Goal: Information Seeking & Learning: Learn about a topic

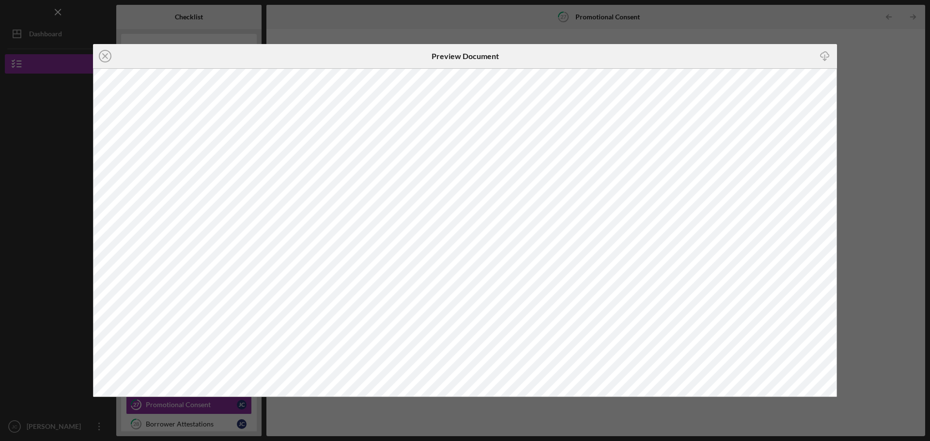
scroll to position [51, 0]
click at [879, 225] on div "Icon/Close Preview Document Icon/Download" at bounding box center [465, 220] width 930 height 441
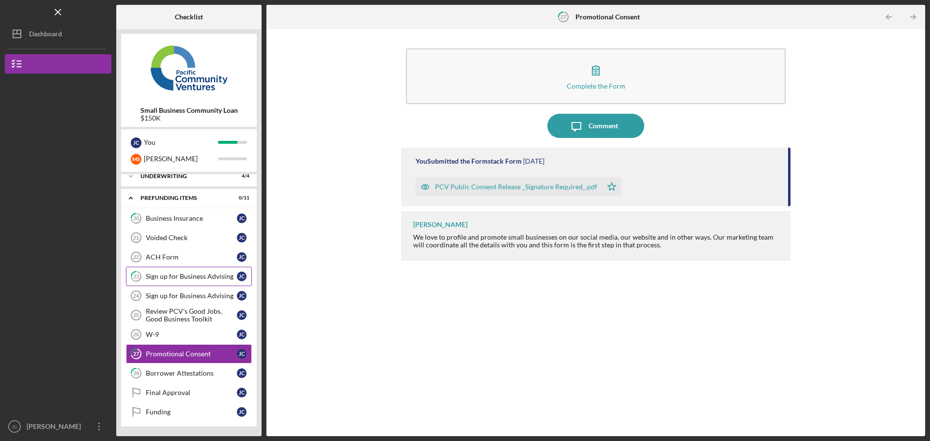
click at [217, 277] on div "Sign up for Business Advising" at bounding box center [191, 277] width 91 height 8
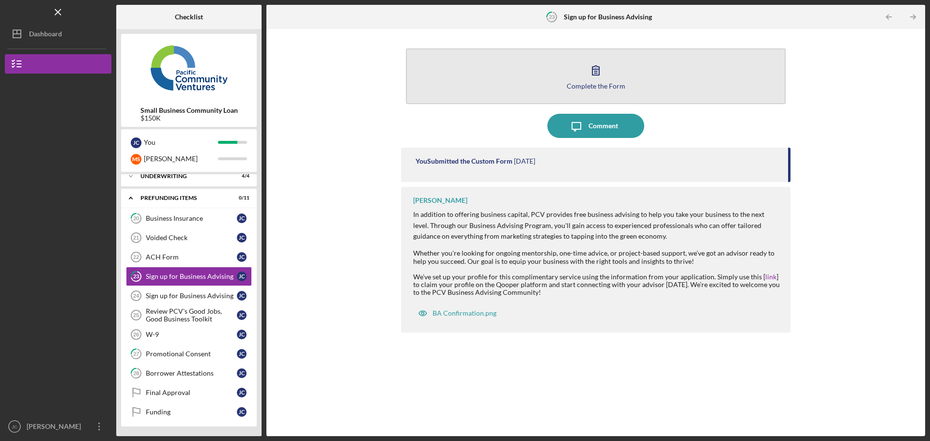
click at [597, 71] on icon "button" at bounding box center [596, 70] width 24 height 24
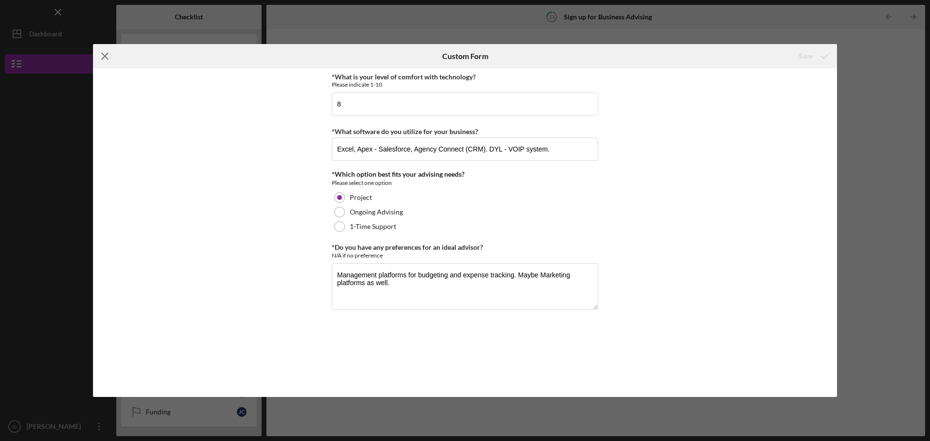
click at [109, 57] on icon "Icon/Menu Close" at bounding box center [105, 56] width 24 height 24
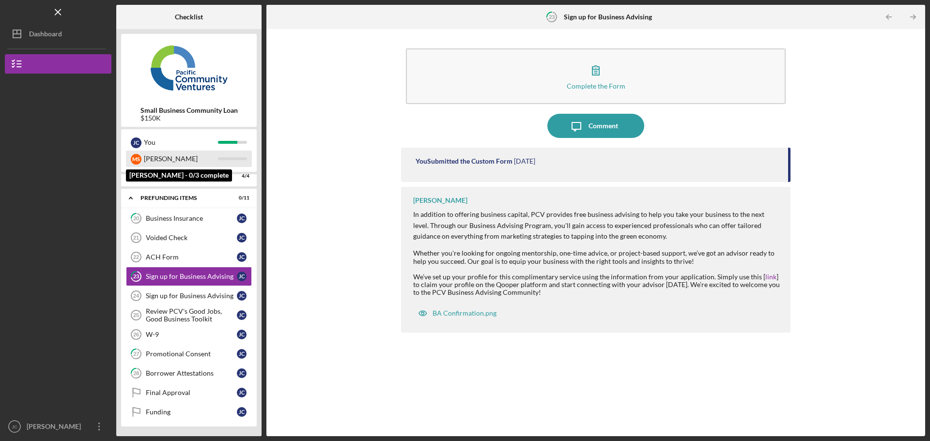
click at [151, 159] on div "[PERSON_NAME]" at bounding box center [181, 159] width 74 height 16
click at [135, 159] on div "M S" at bounding box center [136, 159] width 11 height 11
click at [176, 299] on div "Sign up for Business Advising" at bounding box center [191, 296] width 91 height 8
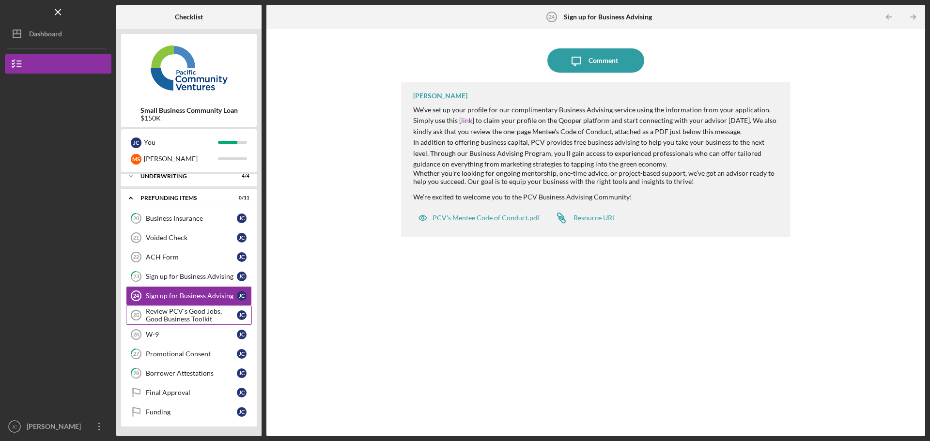
click at [180, 316] on div "Review PCV's Good Jobs, Good Business Toolkit" at bounding box center [191, 316] width 91 height 16
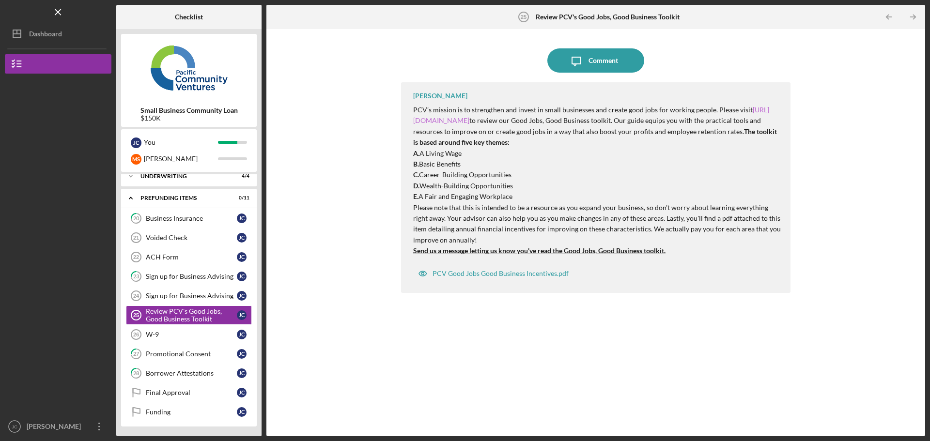
click at [464, 122] on link "[URL][DOMAIN_NAME]" at bounding box center [591, 115] width 356 height 19
